Goal: Navigation & Orientation: Go to known website

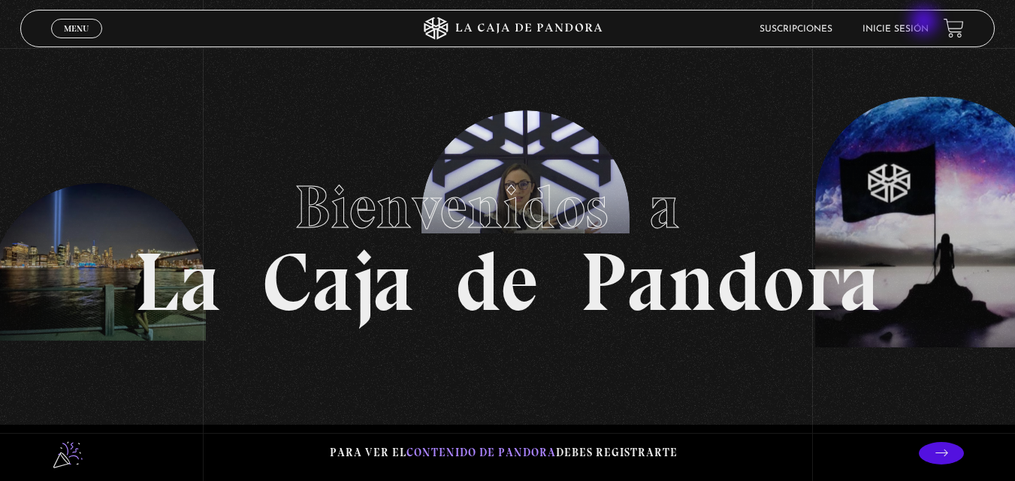
click at [925, 23] on li "Inicie sesión" at bounding box center [895, 28] width 66 height 23
click at [899, 17] on li "Inicie sesión" at bounding box center [895, 28] width 66 height 23
drag, startPoint x: 899, startPoint y: 17, endPoint x: 927, endPoint y: 20, distance: 27.9
click at [927, 20] on li "Inicie sesión" at bounding box center [895, 28] width 66 height 23
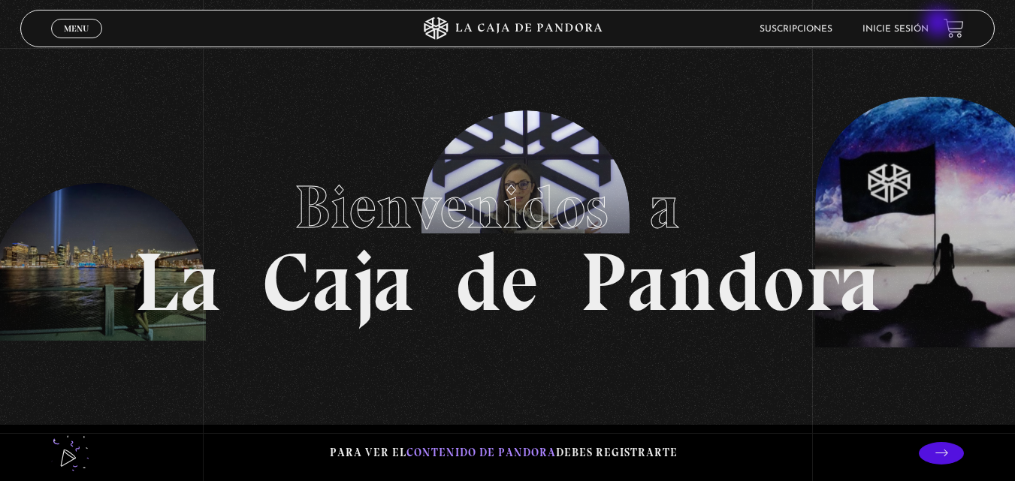
click at [928, 24] on li "Inicie sesión" at bounding box center [895, 28] width 66 height 23
click at [900, 27] on link "Inicie sesión" at bounding box center [895, 29] width 66 height 9
click at [899, 27] on link "Inicie sesión" at bounding box center [895, 29] width 66 height 9
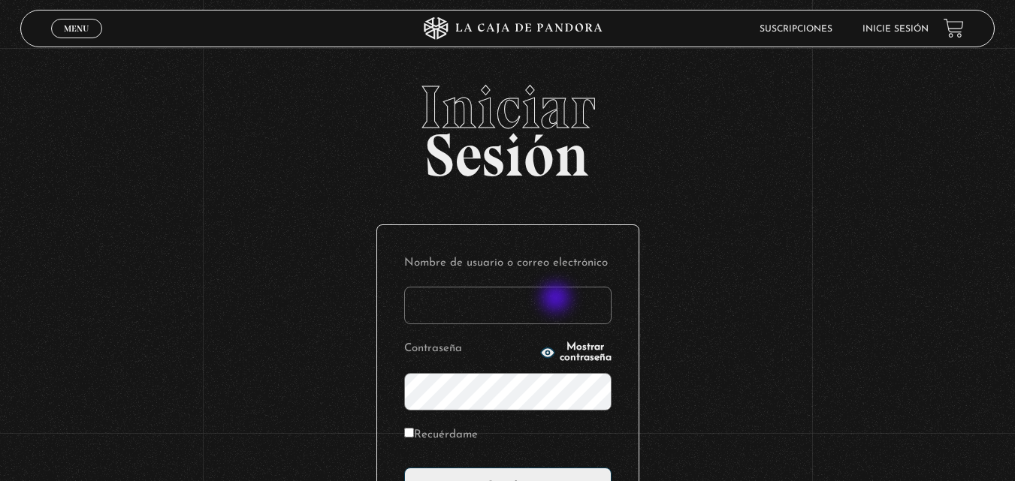
click at [557, 300] on input "Nombre de usuario o correo electrónico" at bounding box center [507, 306] width 207 height 38
type input "dporras12@gmail.com"
click at [540, 352] on icon "button" at bounding box center [547, 353] width 14 height 10
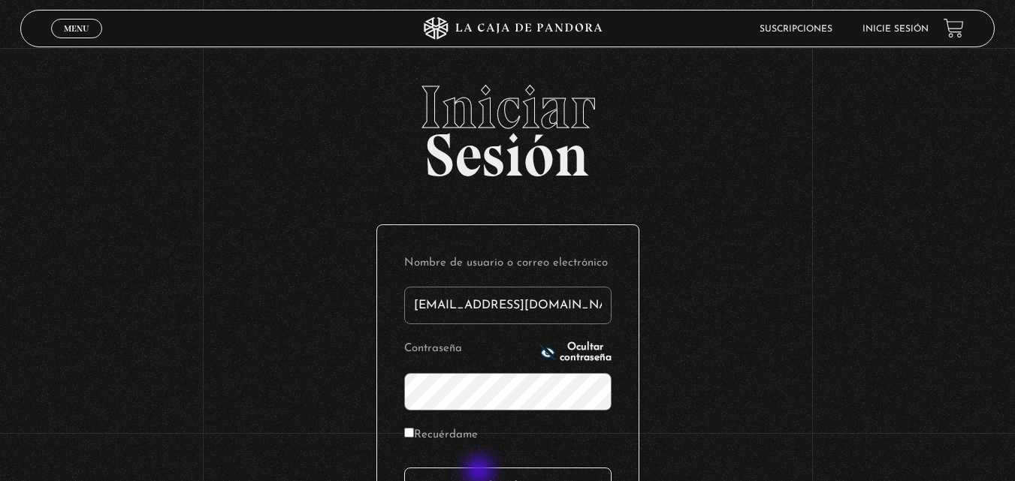
click at [481, 472] on input "Acceder" at bounding box center [507, 487] width 207 height 38
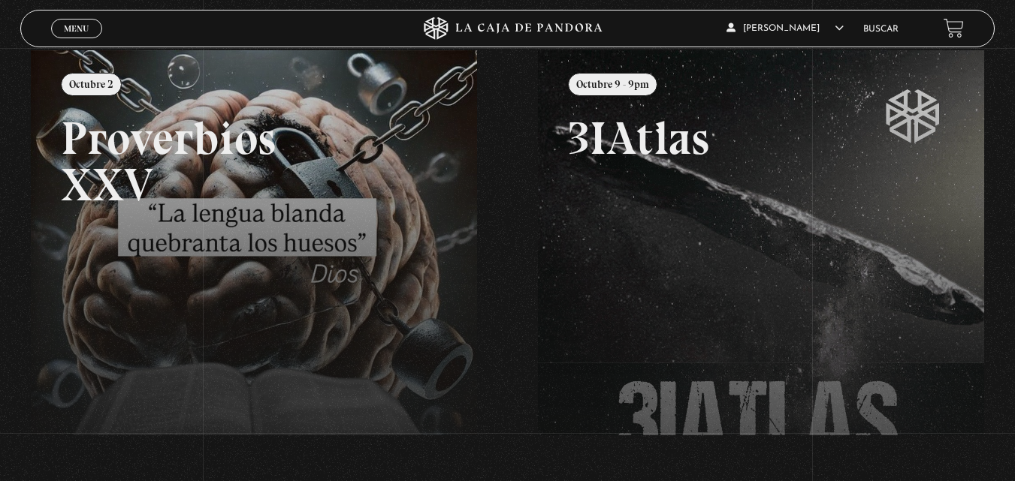
scroll to position [180, 0]
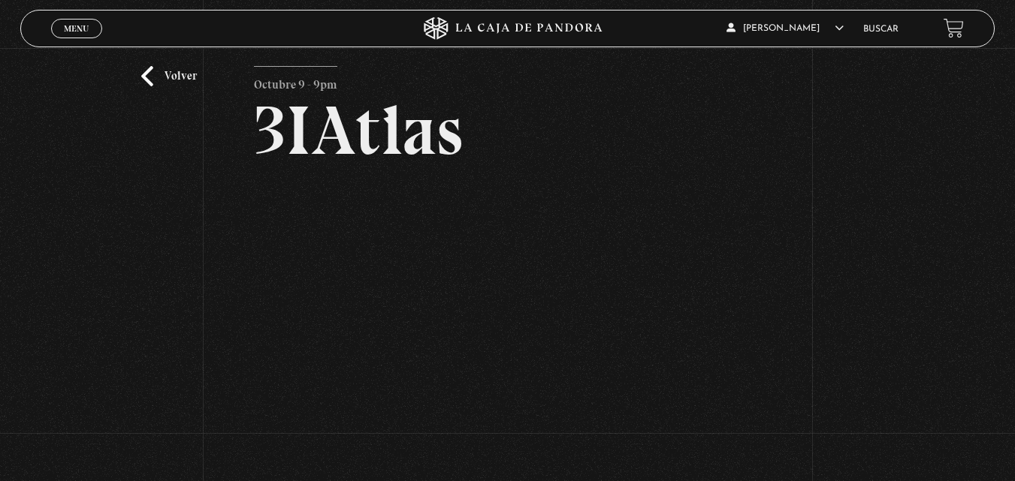
scroll to position [120, 0]
